Goal: Find specific page/section: Find specific page/section

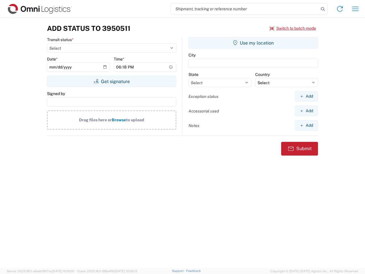
click at [245, 9] on input "search" at bounding box center [245, 8] width 148 height 11
click at [323, 9] on icon at bounding box center [323, 9] width 8 height 8
click at [340, 9] on icon at bounding box center [339, 8] width 9 height 9
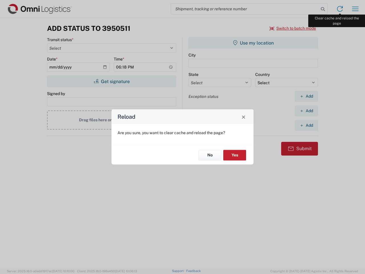
click at [355, 9] on div "Reload Are you sure, you want to clear cache and reload the page? No Yes" at bounding box center [182, 137] width 365 height 274
click at [293, 28] on div "Reload Are you sure, you want to clear cache and reload the page? No Yes" at bounding box center [182, 137] width 365 height 274
click at [111, 81] on div "Reload Are you sure, you want to clear cache and reload the page? No Yes" at bounding box center [182, 137] width 365 height 274
click at [253, 43] on div "Reload Are you sure, you want to clear cache and reload the page? No Yes" at bounding box center [182, 137] width 365 height 274
click at [306, 96] on div "Reload Are you sure, you want to clear cache and reload the page? No Yes" at bounding box center [182, 137] width 365 height 274
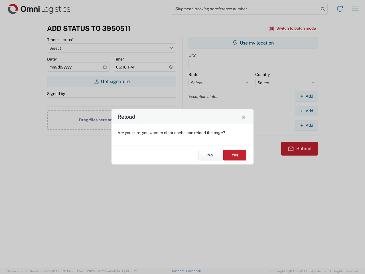
click at [306, 111] on div "Reload Are you sure, you want to clear cache and reload the page? No Yes" at bounding box center [182, 137] width 365 height 274
click at [306, 125] on div "Reload Are you sure, you want to clear cache and reload the page? No Yes" at bounding box center [182, 137] width 365 height 274
